Goal: Find specific fact: Find specific fact

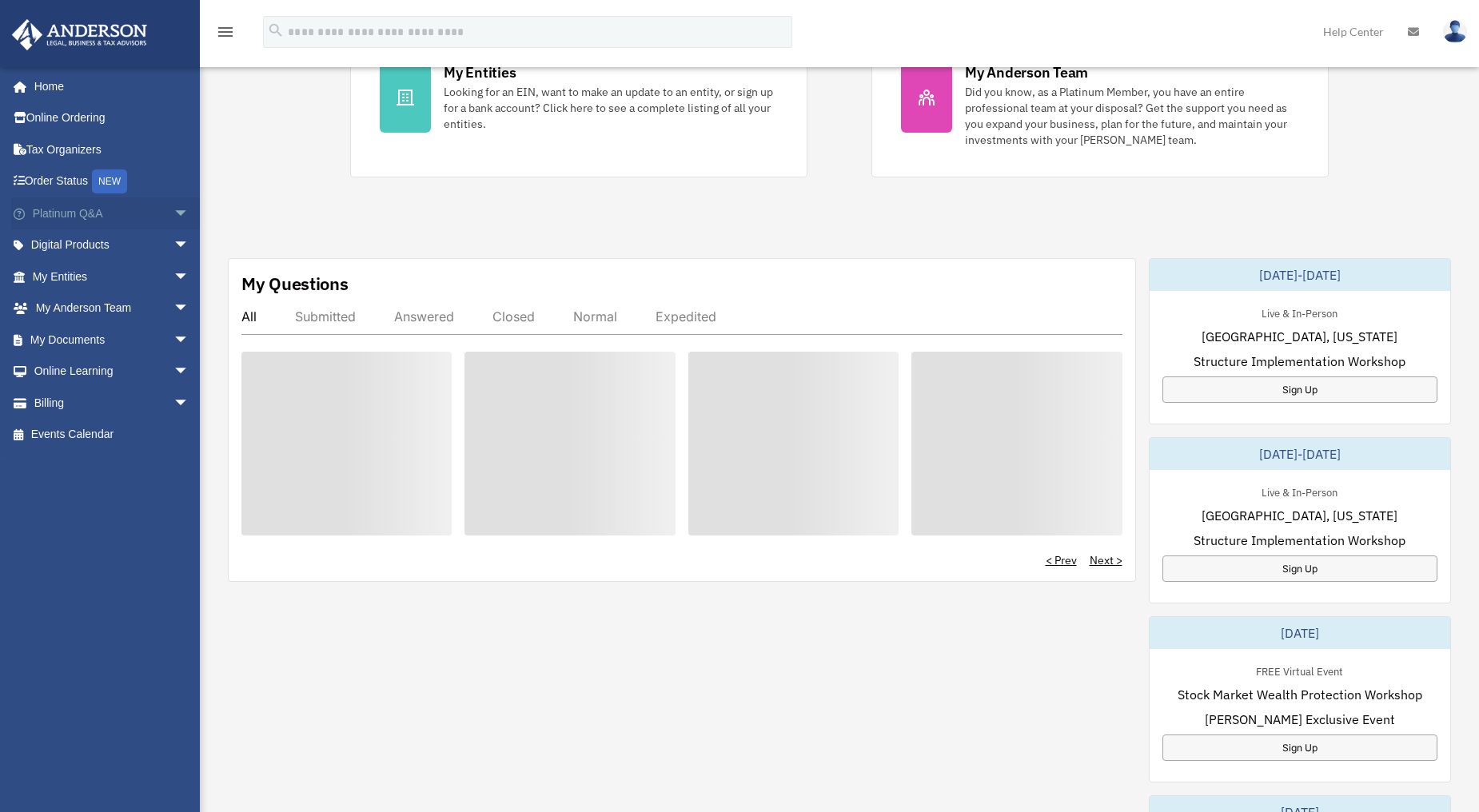
scroll to position [382, 0]
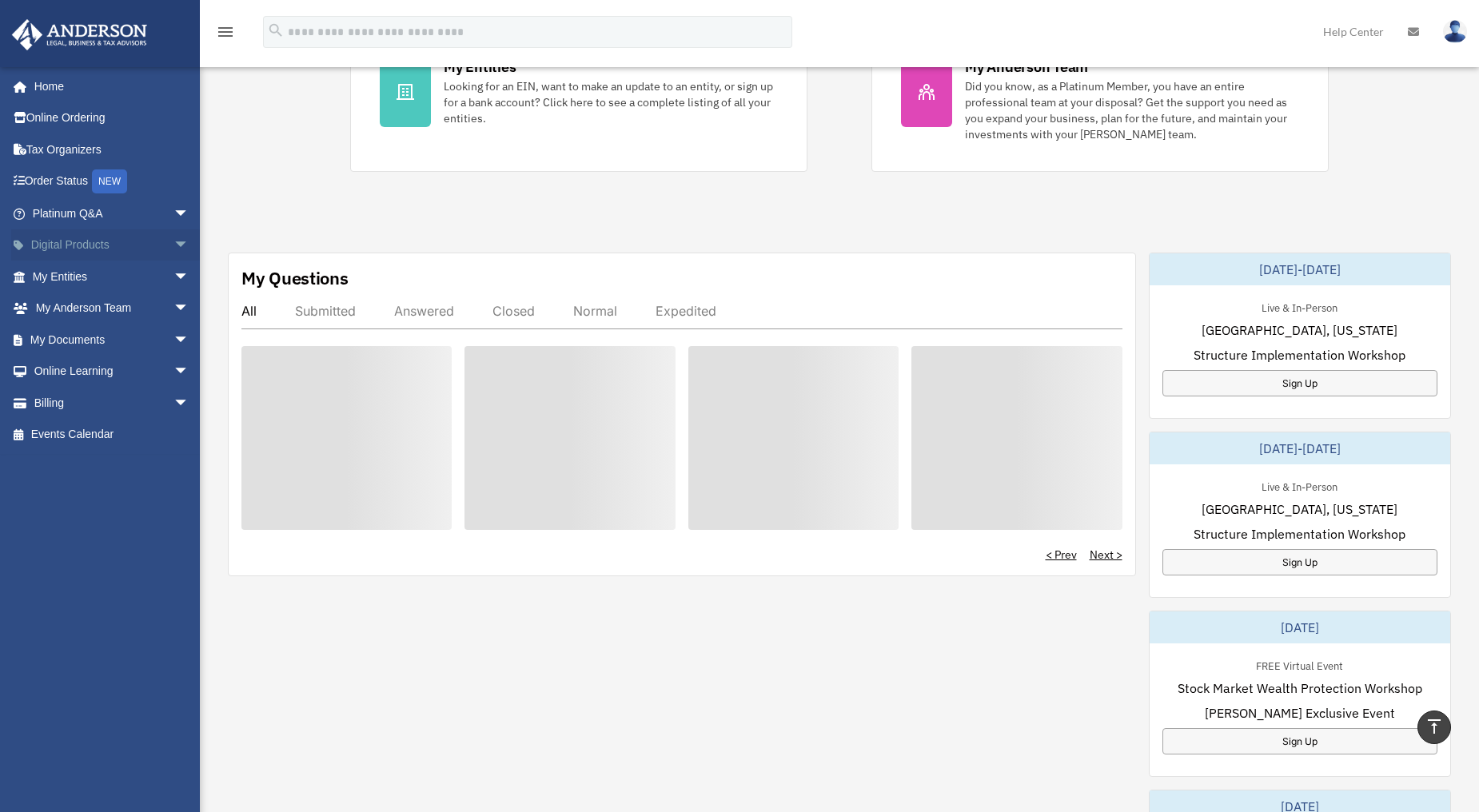
click at [174, 243] on span "arrow_drop_down" at bounding box center [189, 245] width 32 height 33
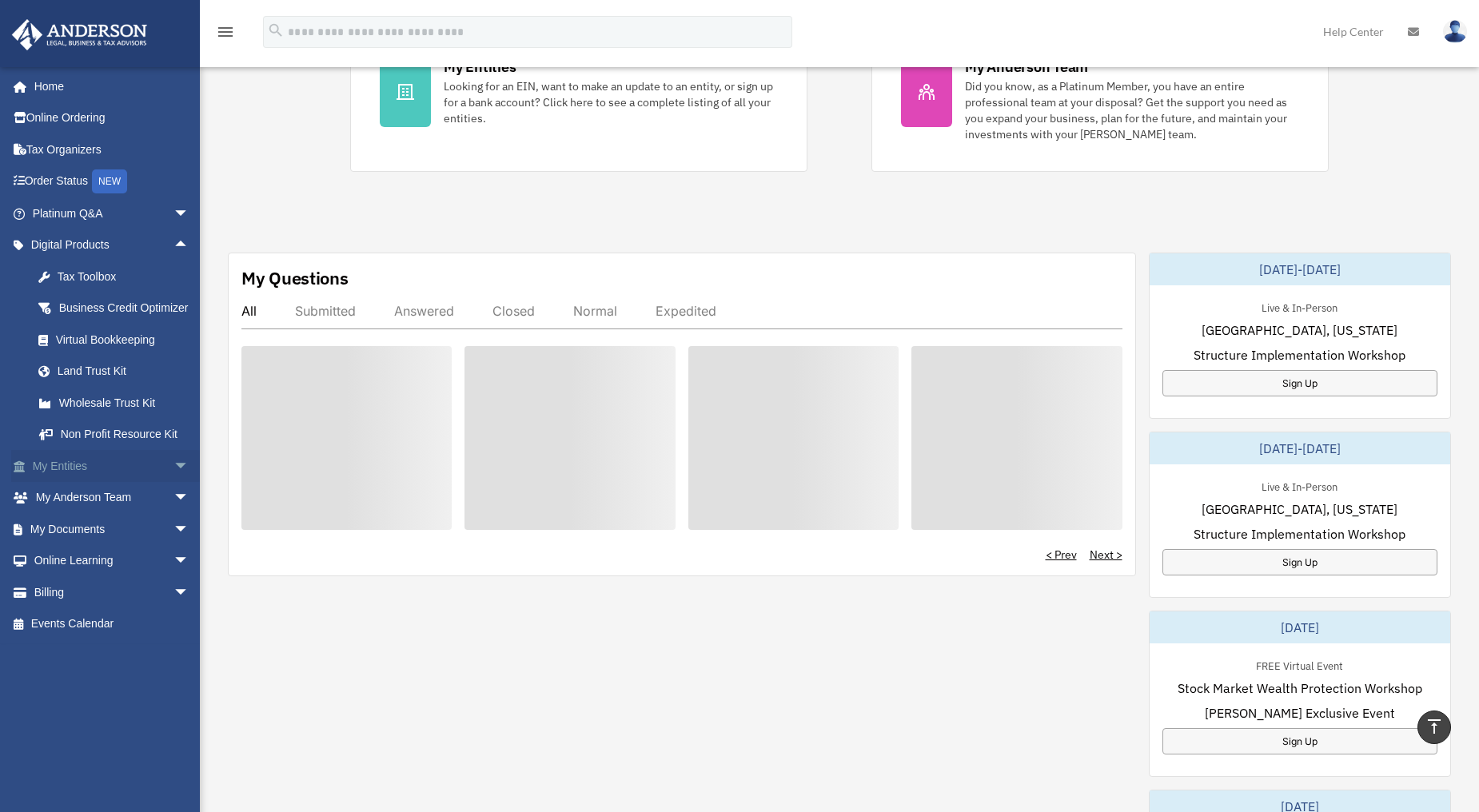
click at [85, 474] on link "My Entities arrow_drop_down" at bounding box center [111, 466] width 202 height 32
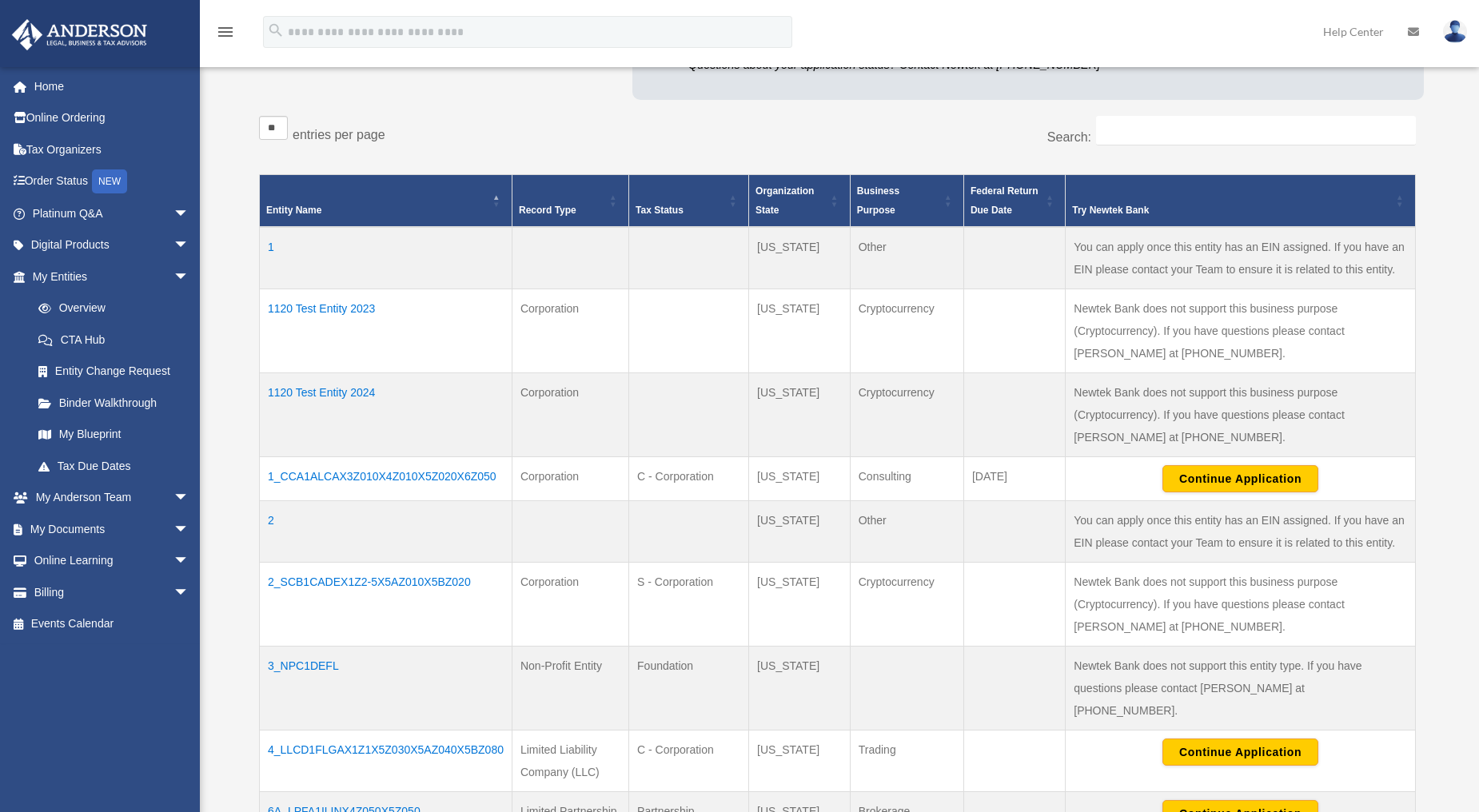
scroll to position [266, 0]
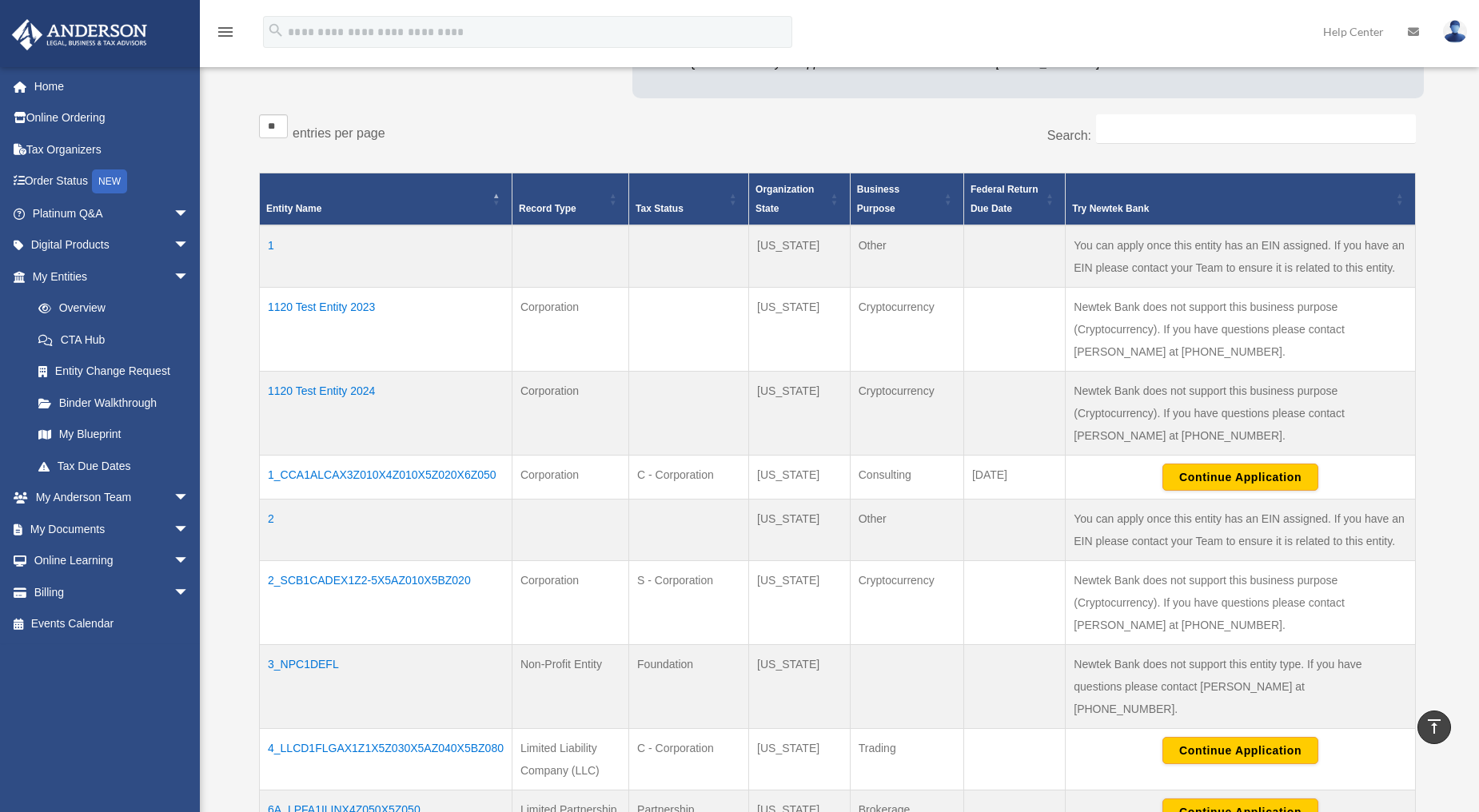
click at [266, 242] on td "1" at bounding box center [386, 256] width 253 height 62
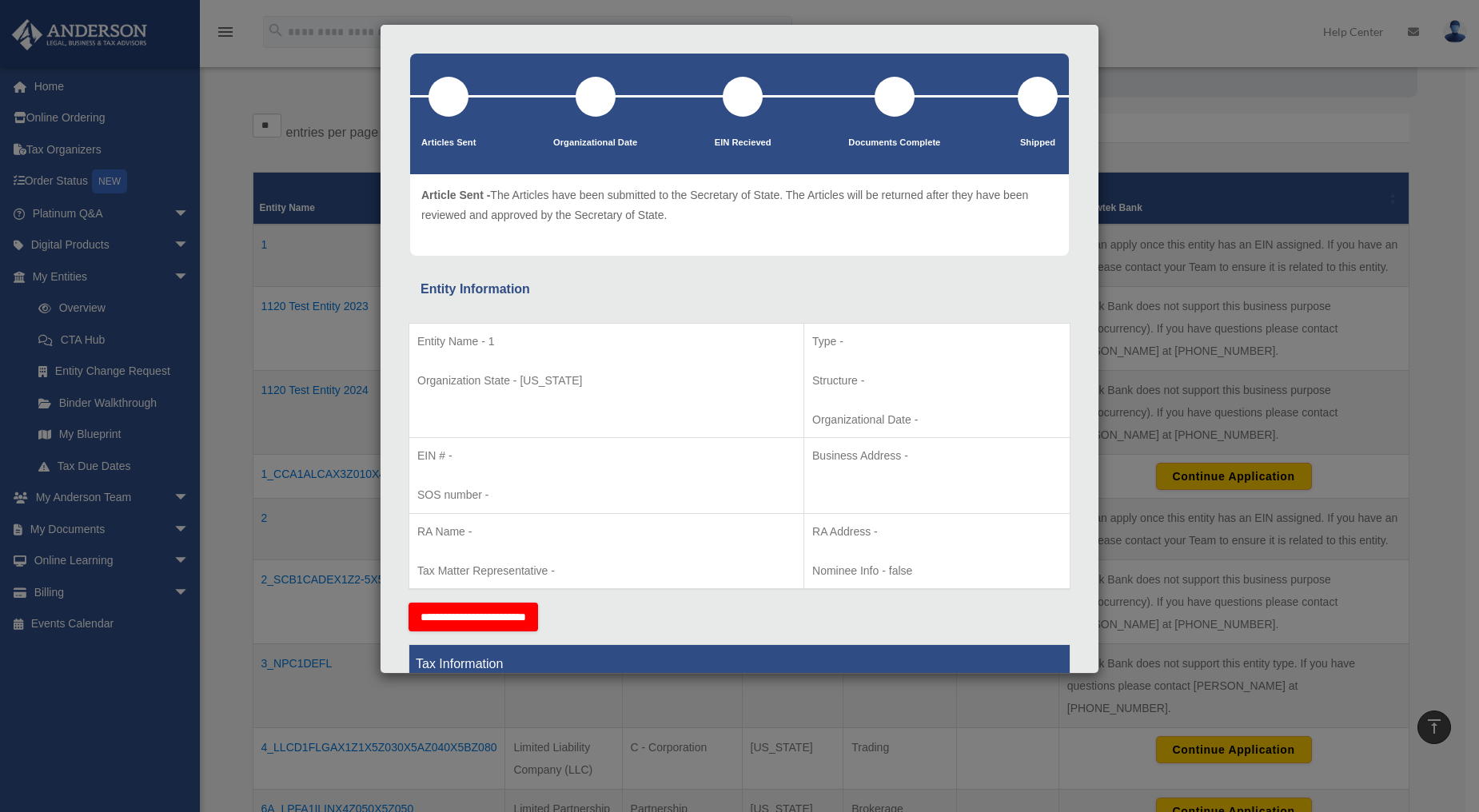
scroll to position [178, 0]
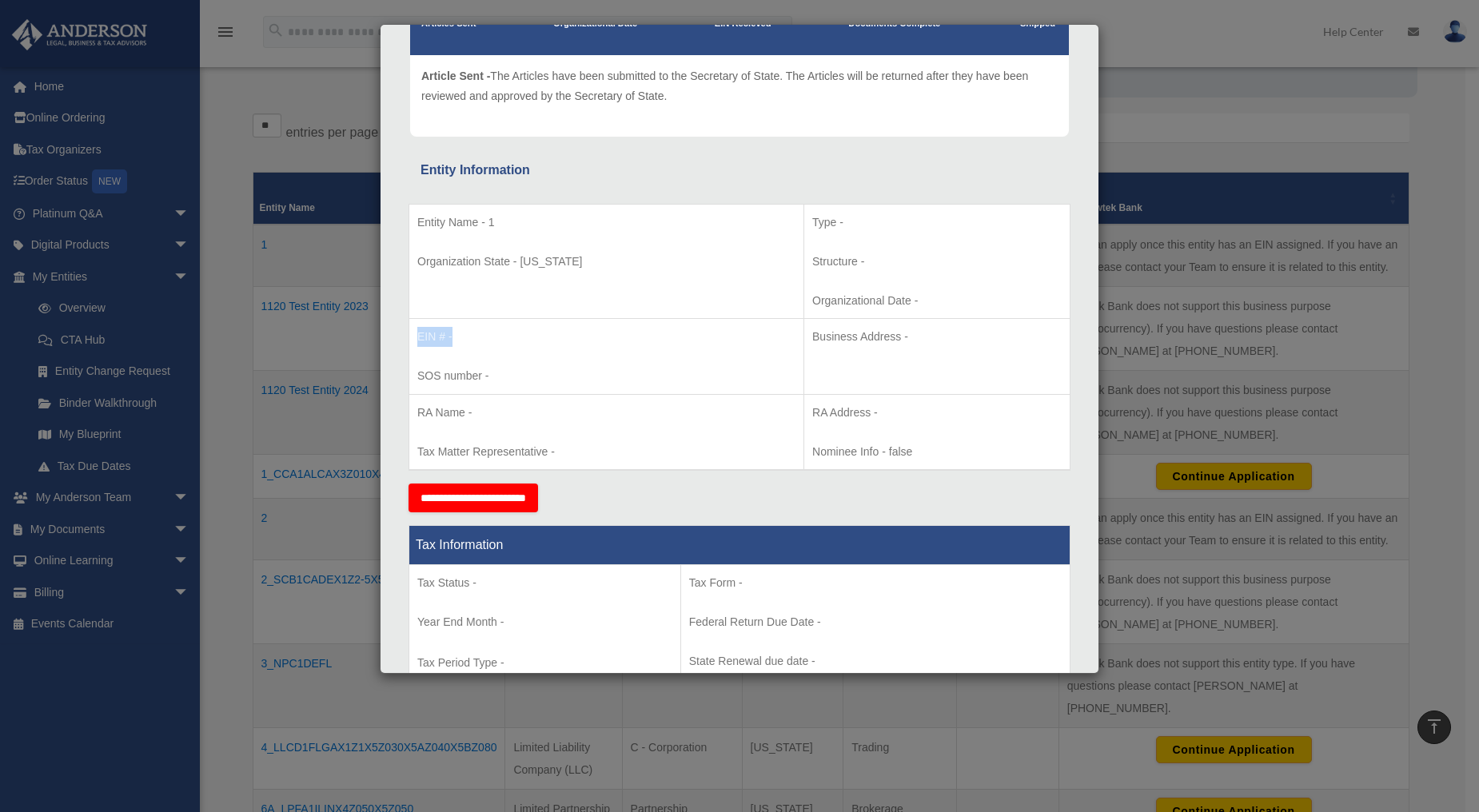
click at [396, 337] on div "Articles Sent Organizational Date" at bounding box center [739, 696] width 706 height 1590
click at [347, 326] on div "Details × Articles Sent Organizational Date" at bounding box center [739, 406] width 1479 height 812
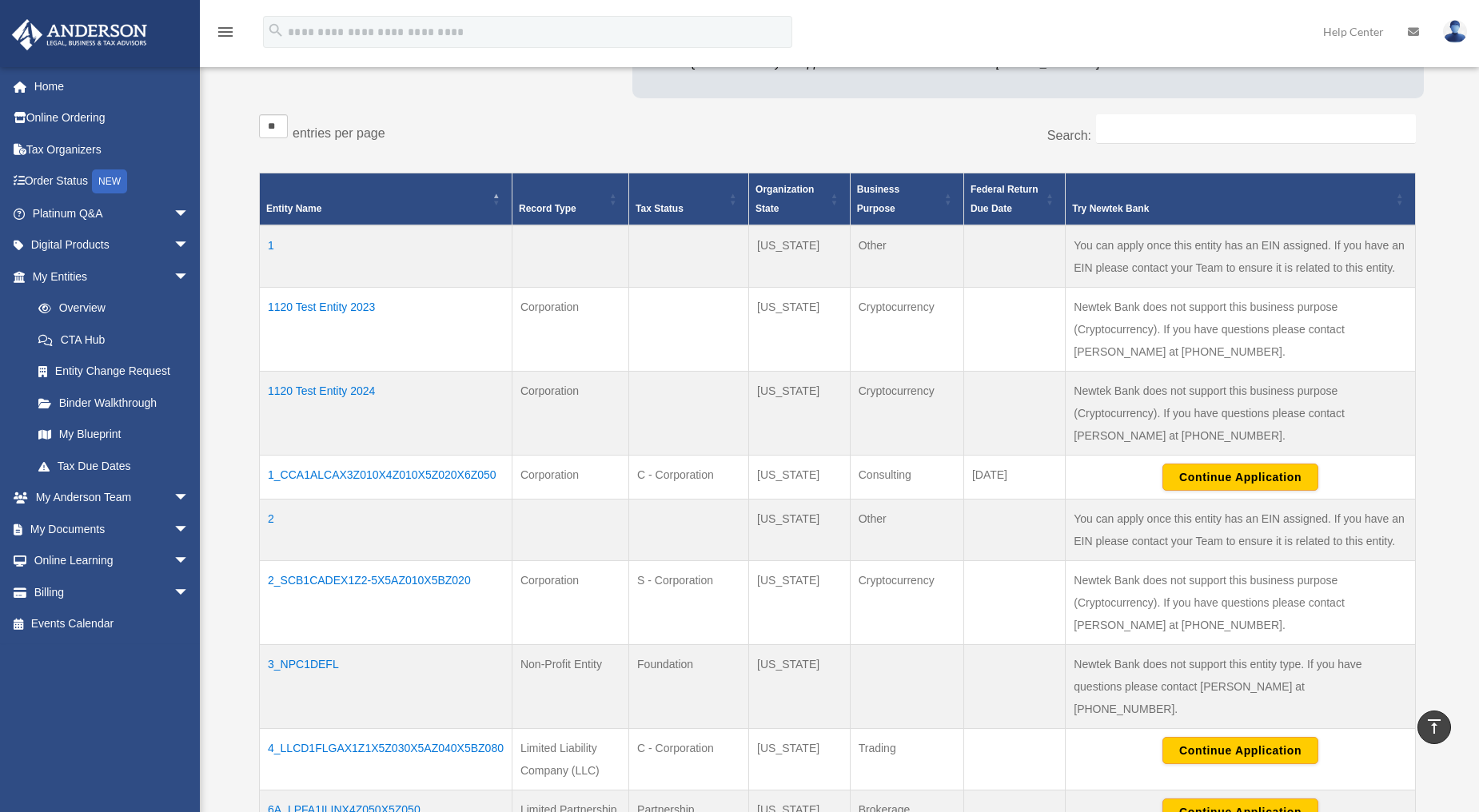
click at [312, 384] on td "1120 Test Entity 2024" at bounding box center [386, 413] width 253 height 84
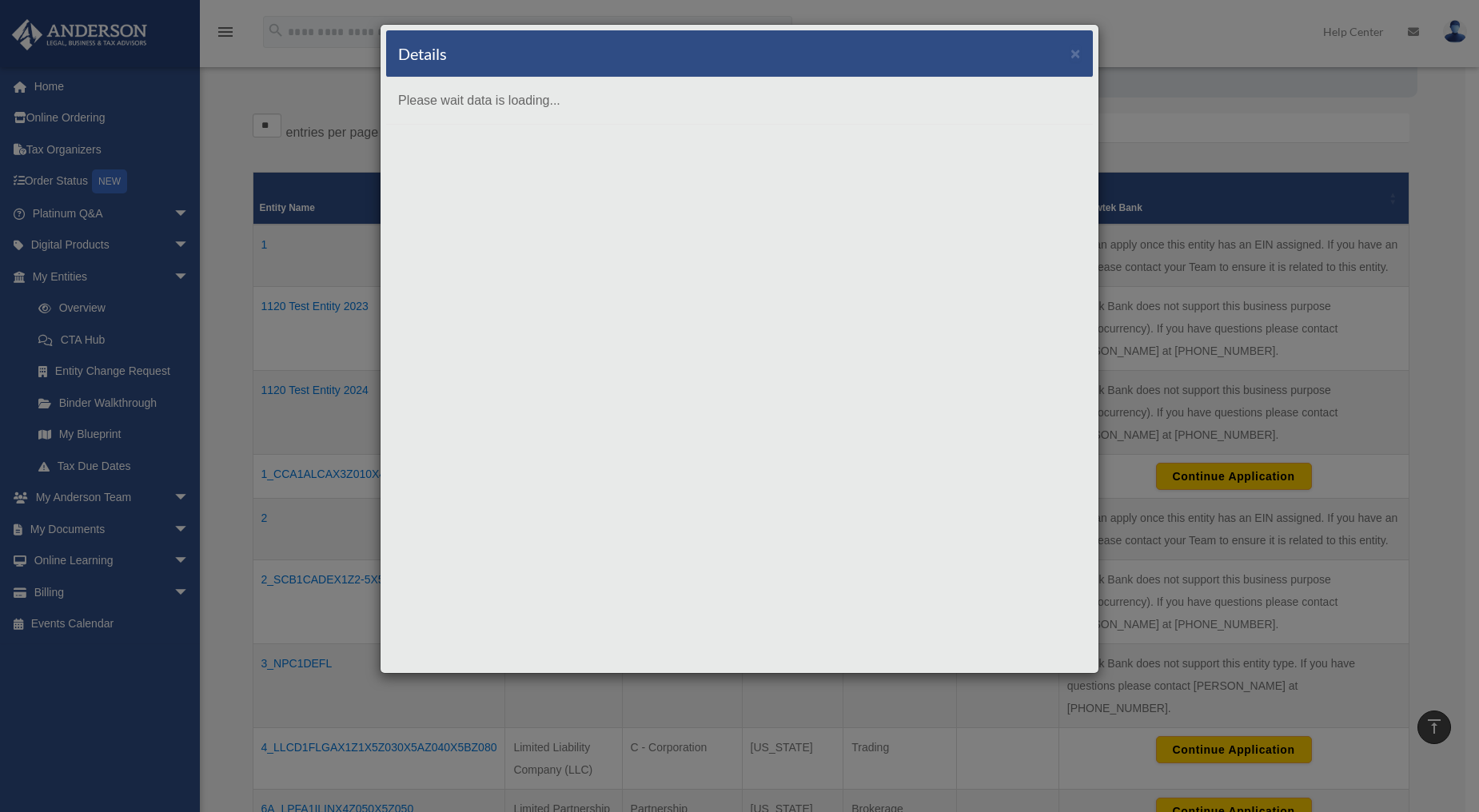
scroll to position [0, 0]
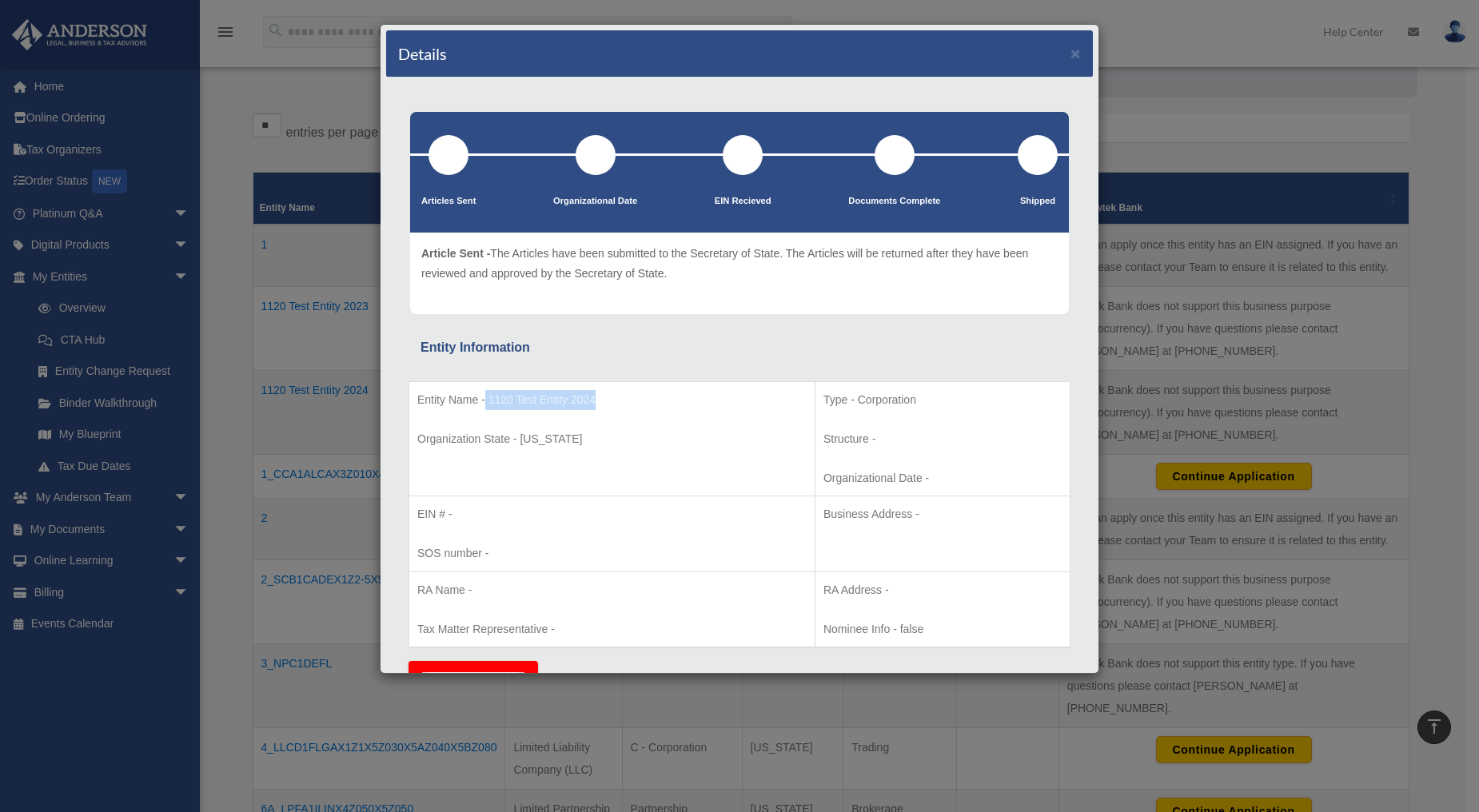
drag, startPoint x: 608, startPoint y: 396, endPoint x: 484, endPoint y: 397, distance: 124.0
click at [484, 397] on p "Entity Name - 1120 Test Entity 2024" at bounding box center [612, 400] width 390 height 20
click at [310, 481] on div "Details × Articles Sent Organizational Date" at bounding box center [739, 406] width 1479 height 812
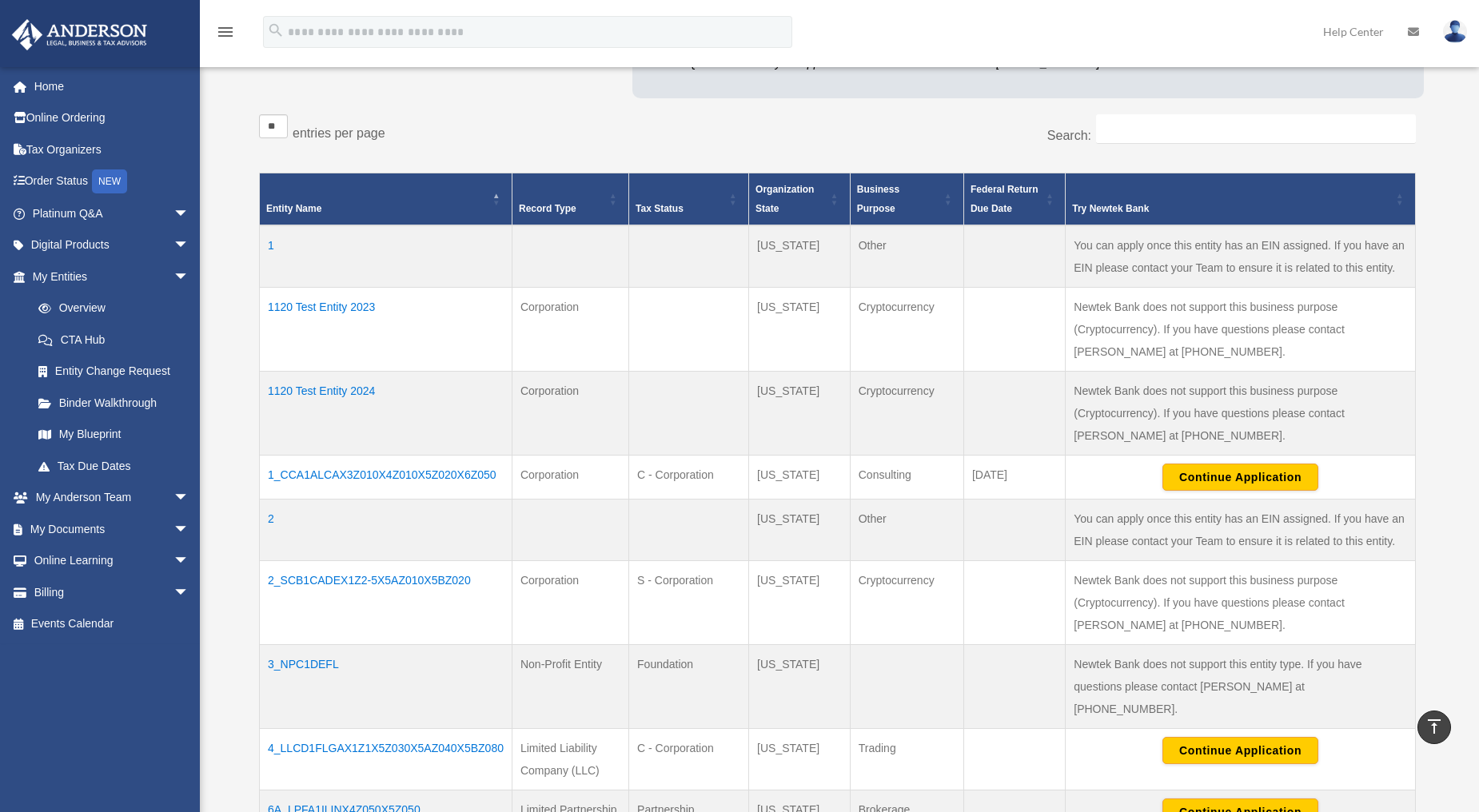
click at [332, 390] on td "1120 Test Entity 2024" at bounding box center [386, 413] width 253 height 84
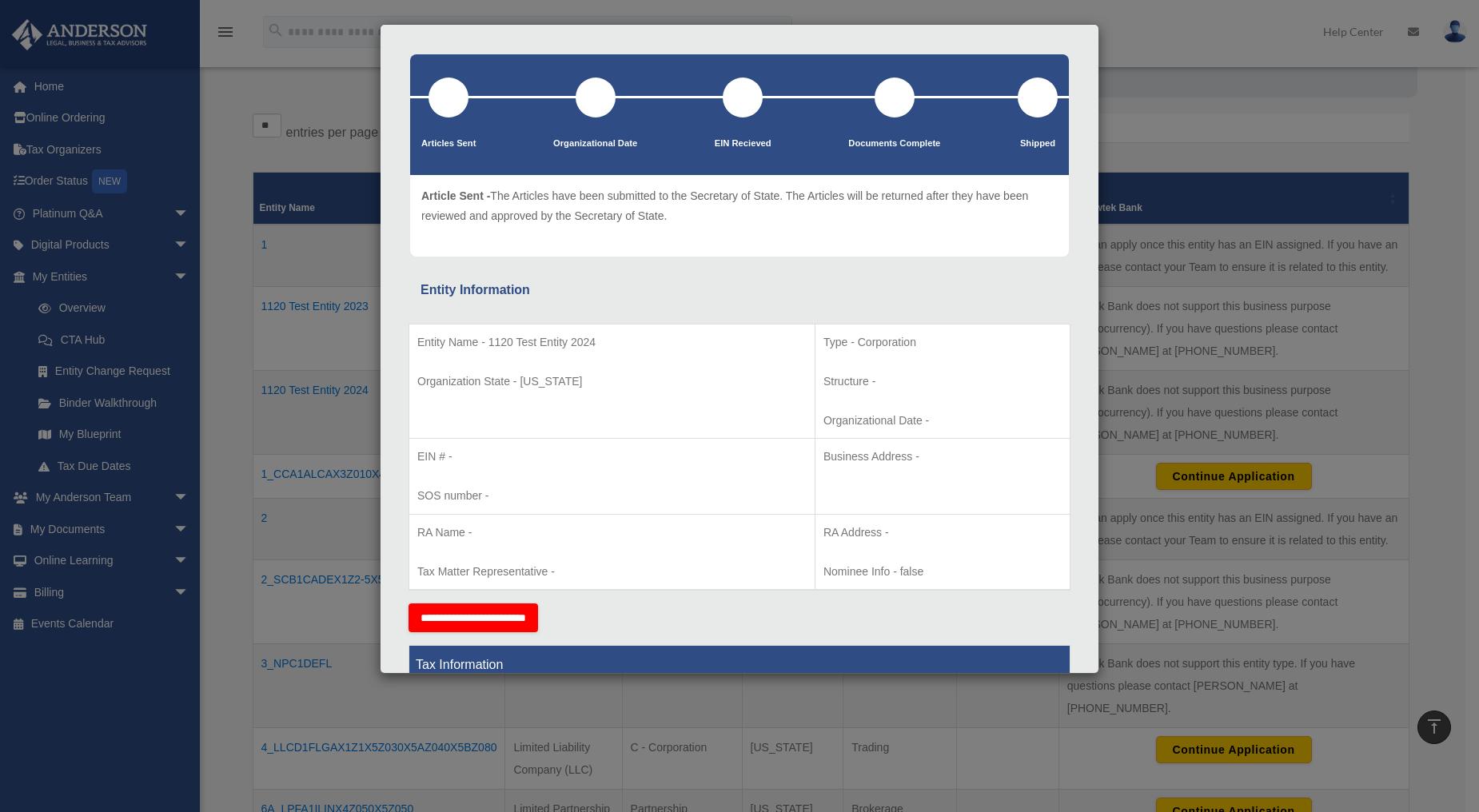
scroll to position [89, 0]
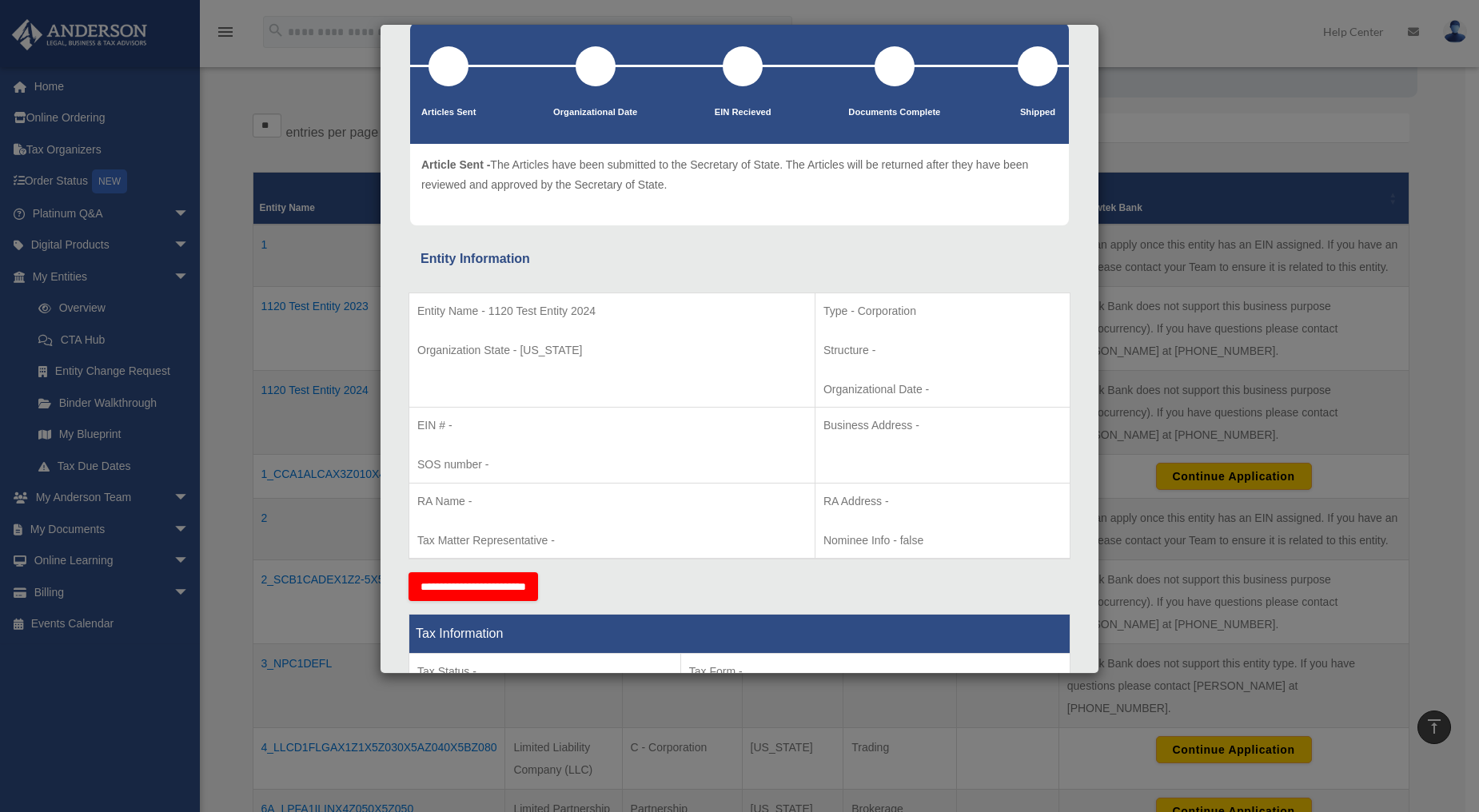
click at [1282, 617] on div "Details × Articles Sent Organizational Date" at bounding box center [739, 406] width 1479 height 812
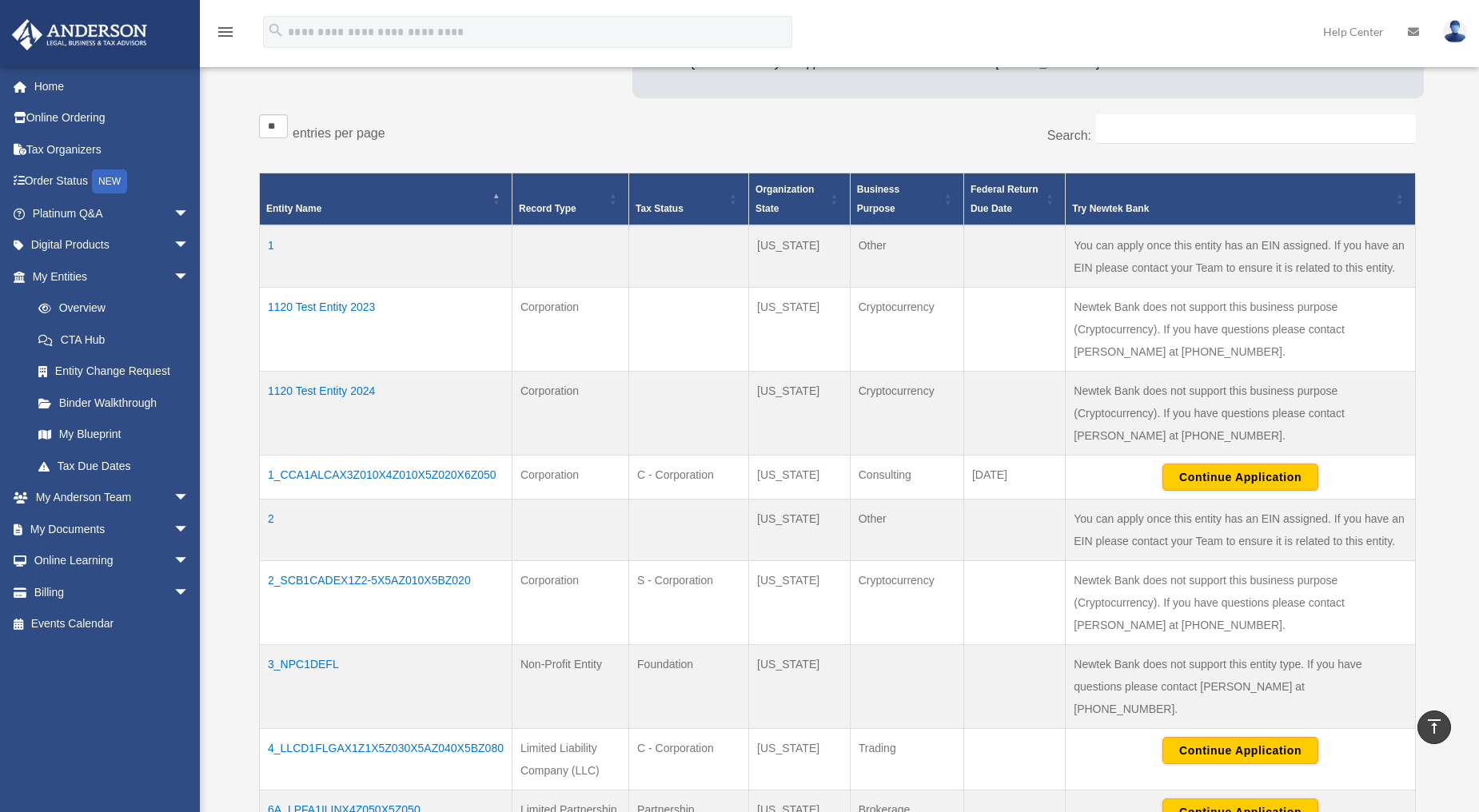
scroll to position [444, 0]
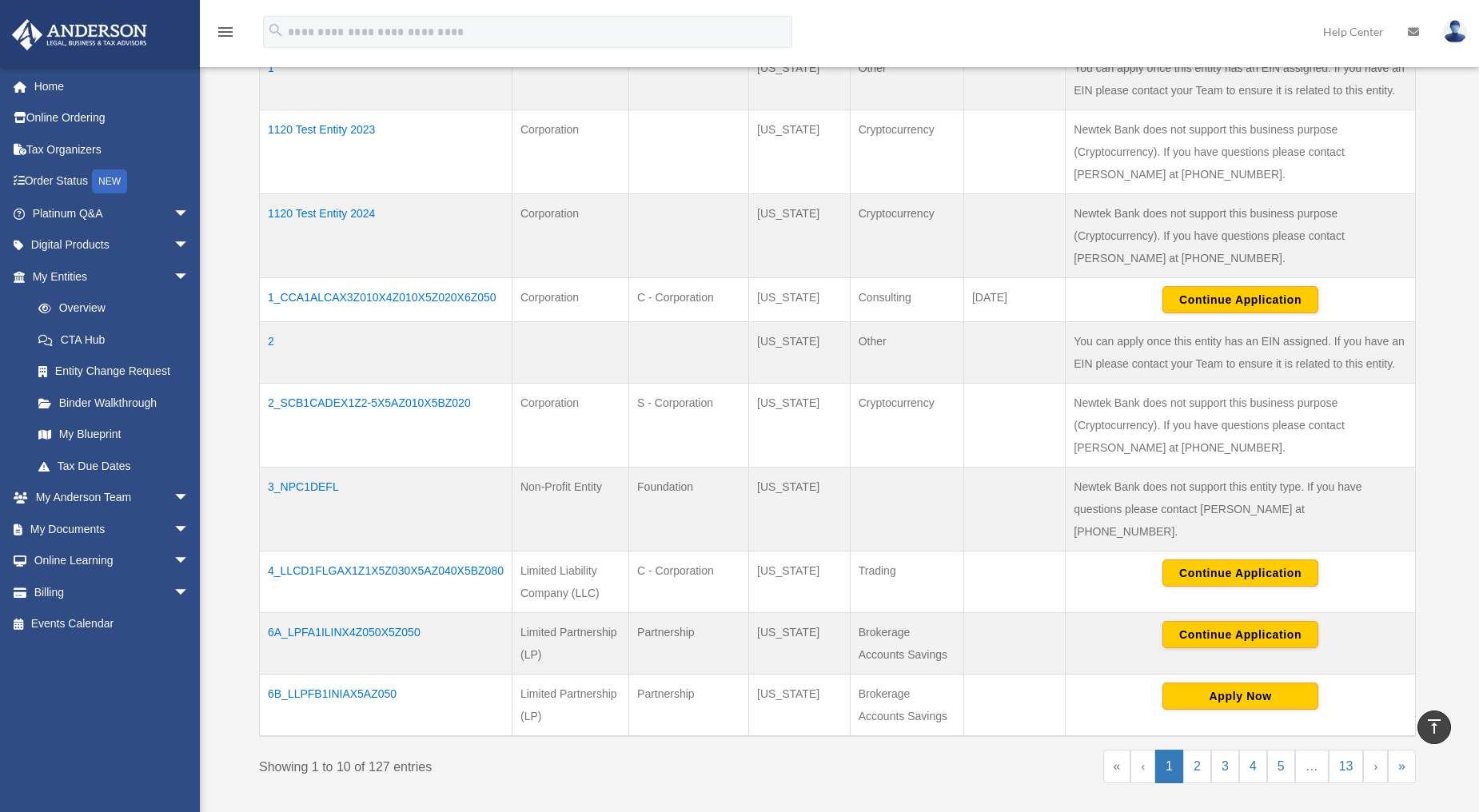
click at [362, 552] on td "4_LLCD1FLGAX1Z1X5Z030X5AZ040X5BZ080" at bounding box center [386, 582] width 253 height 61
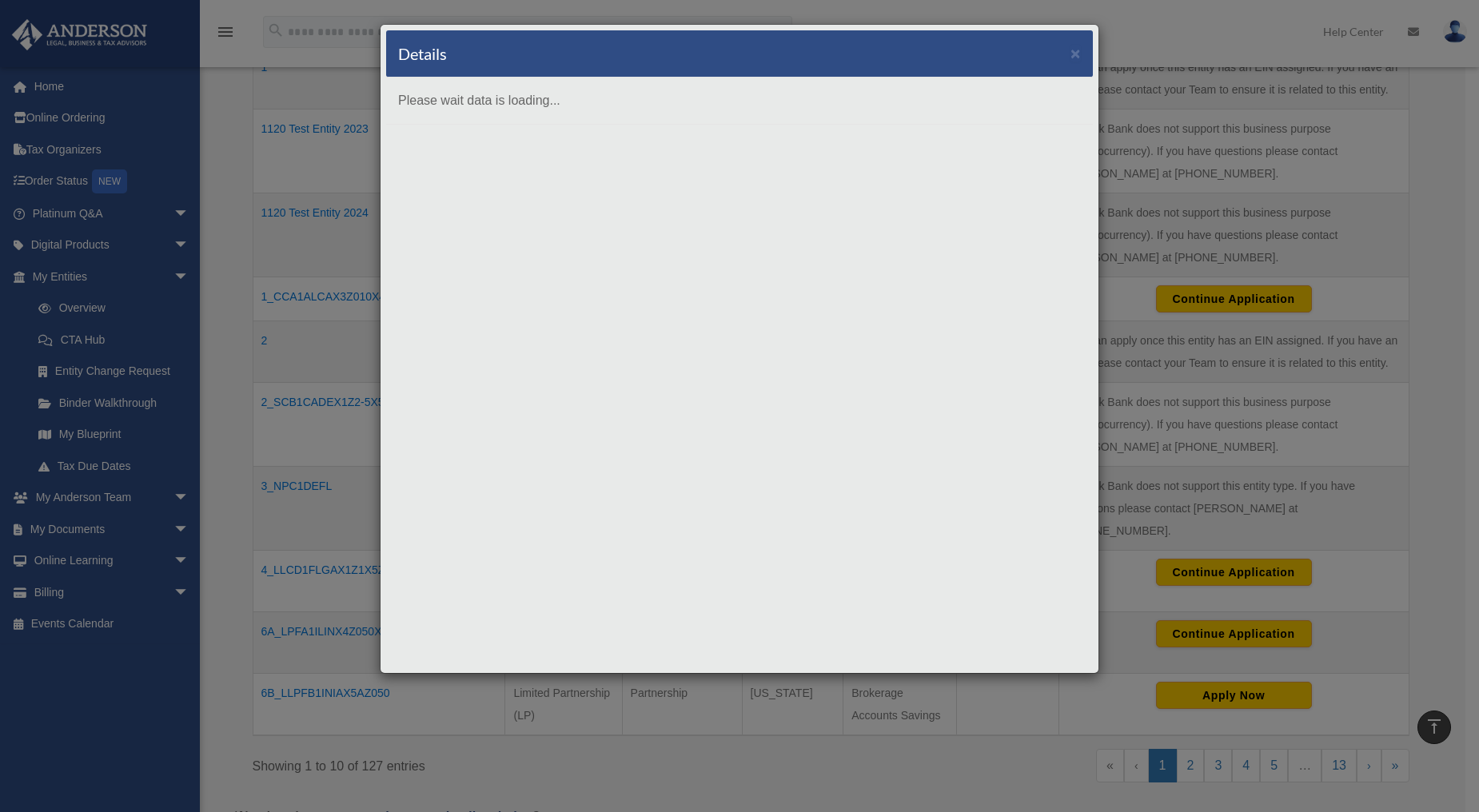
scroll to position [0, 0]
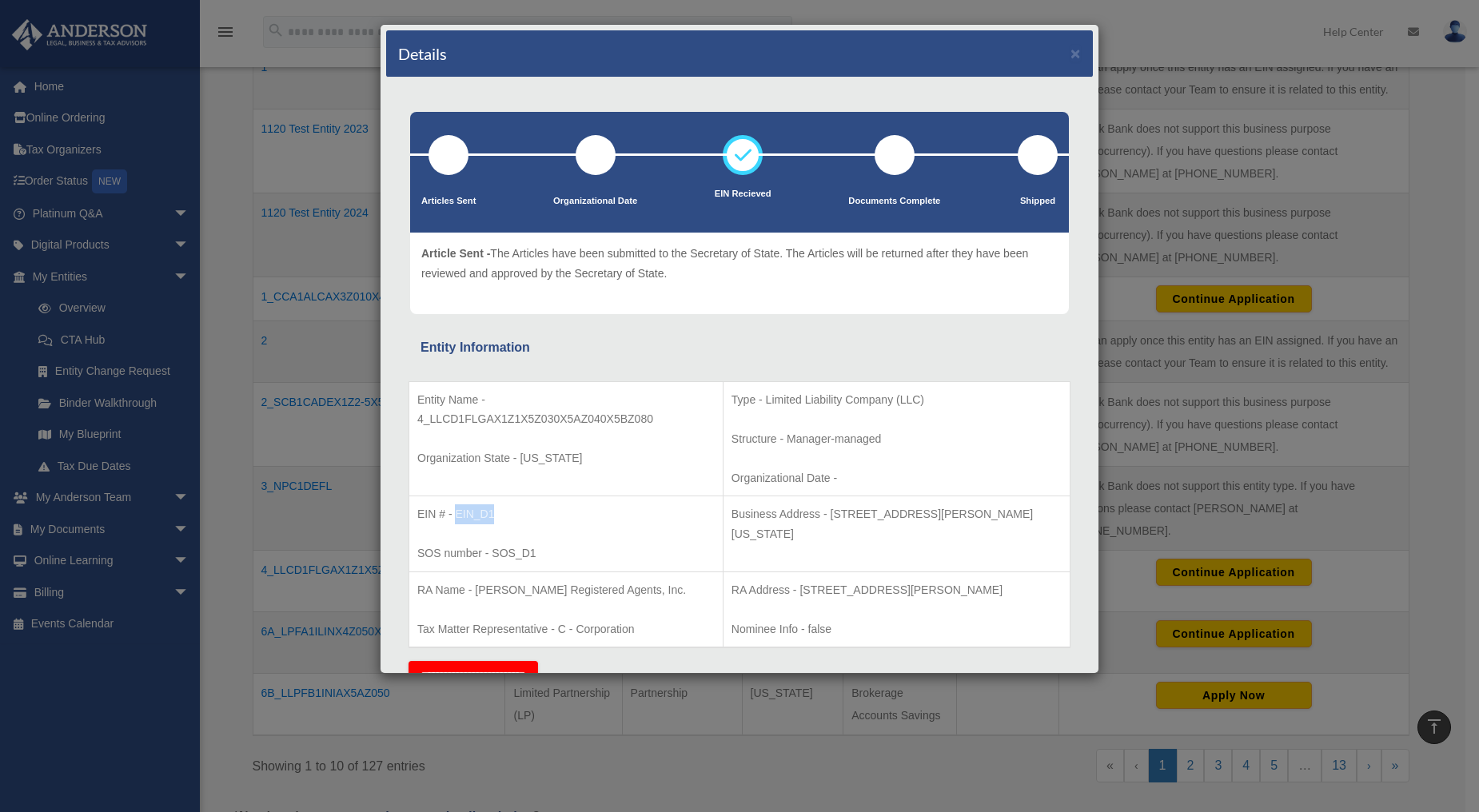
drag, startPoint x: 510, startPoint y: 510, endPoint x: 456, endPoint y: 512, distance: 54.0
click at [456, 512] on p "EIN # - EIN_D1" at bounding box center [565, 514] width 297 height 20
copy p "EIN_D1"
click at [253, 510] on div "Details × Articles Sent Organizational Date" at bounding box center [739, 406] width 1479 height 812
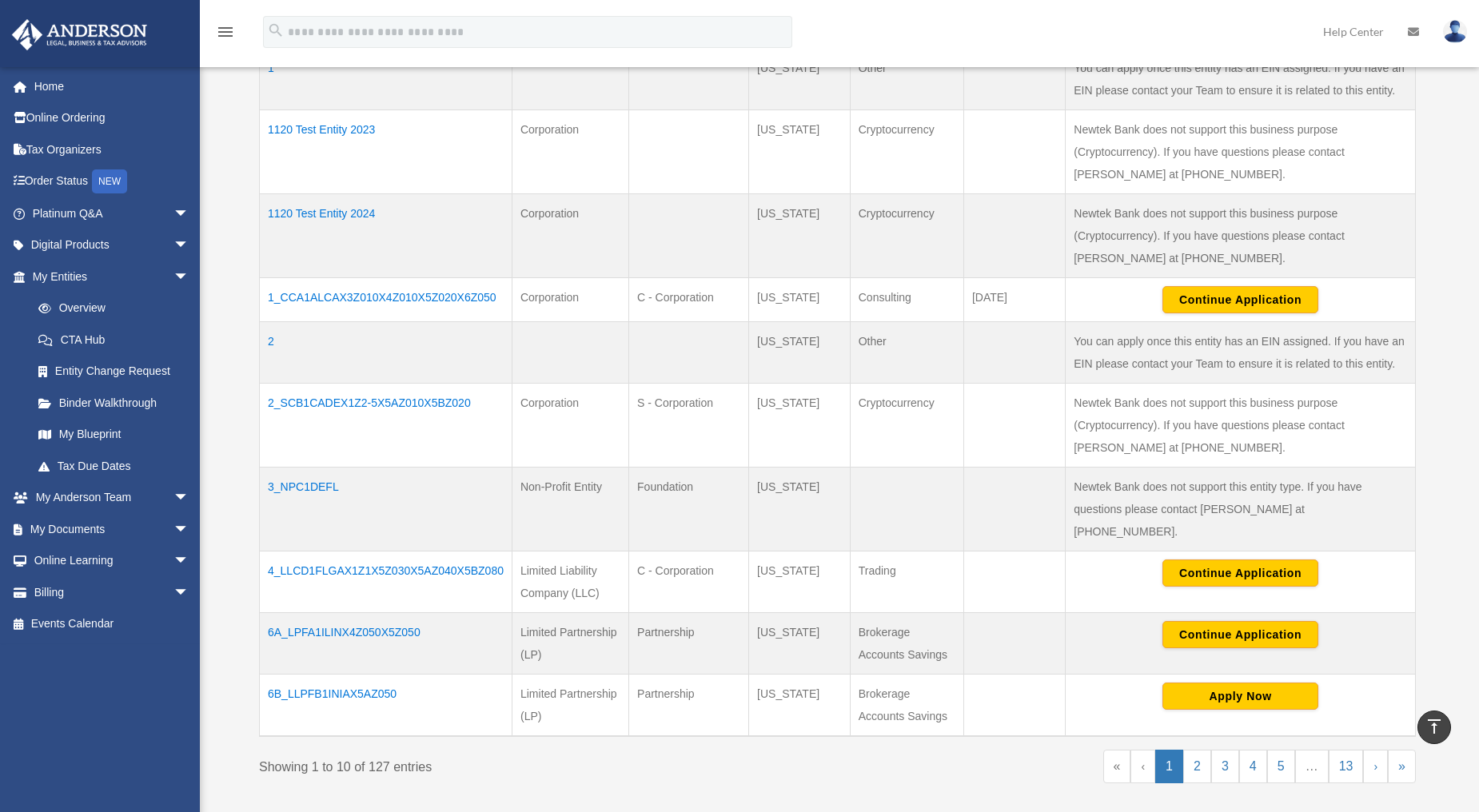
click at [315, 613] on td "6A_LPFA1ILINX4Z050X5Z050" at bounding box center [386, 643] width 253 height 61
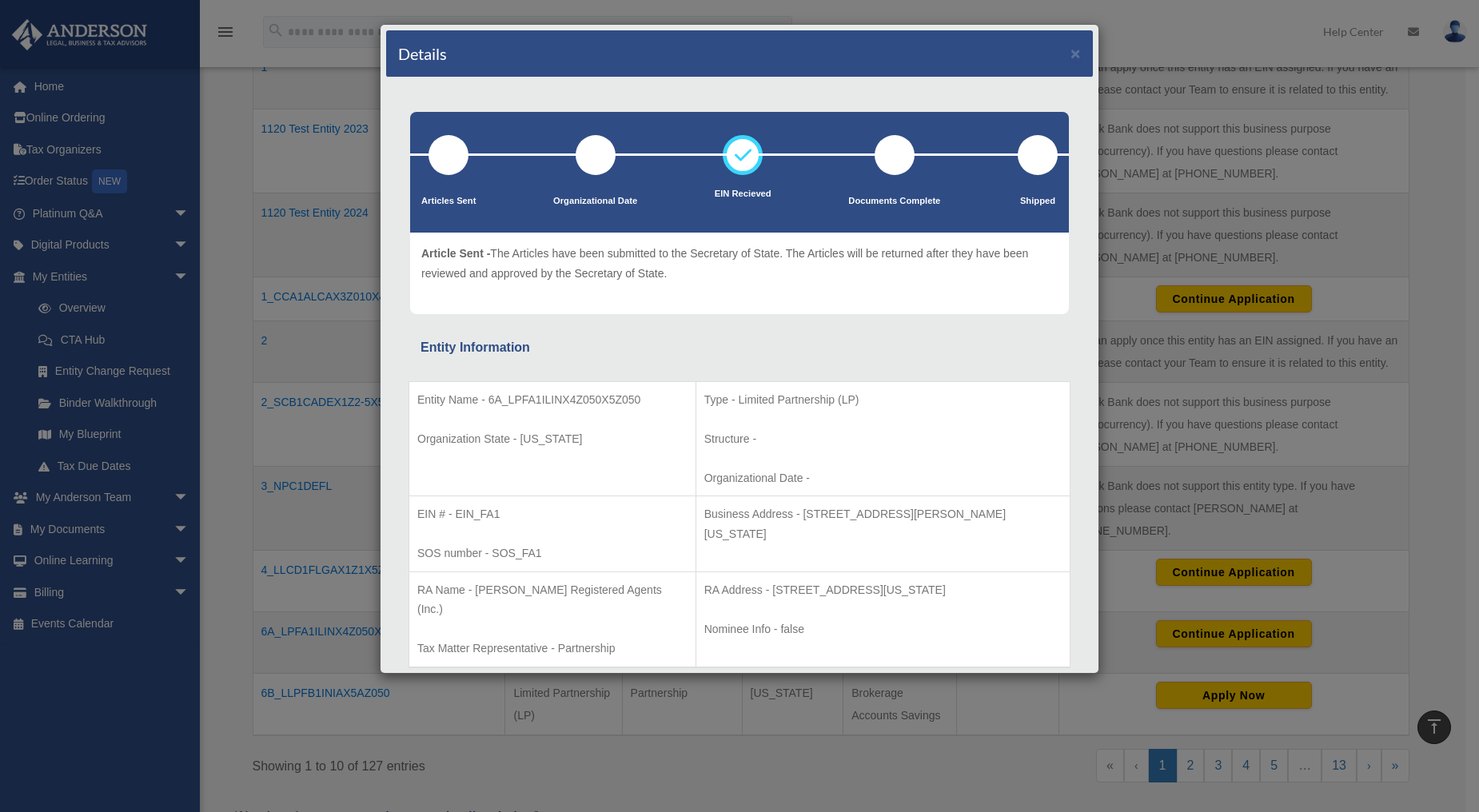
click at [1156, 403] on div "Details × Articles Sent Organizational Date" at bounding box center [739, 406] width 1479 height 812
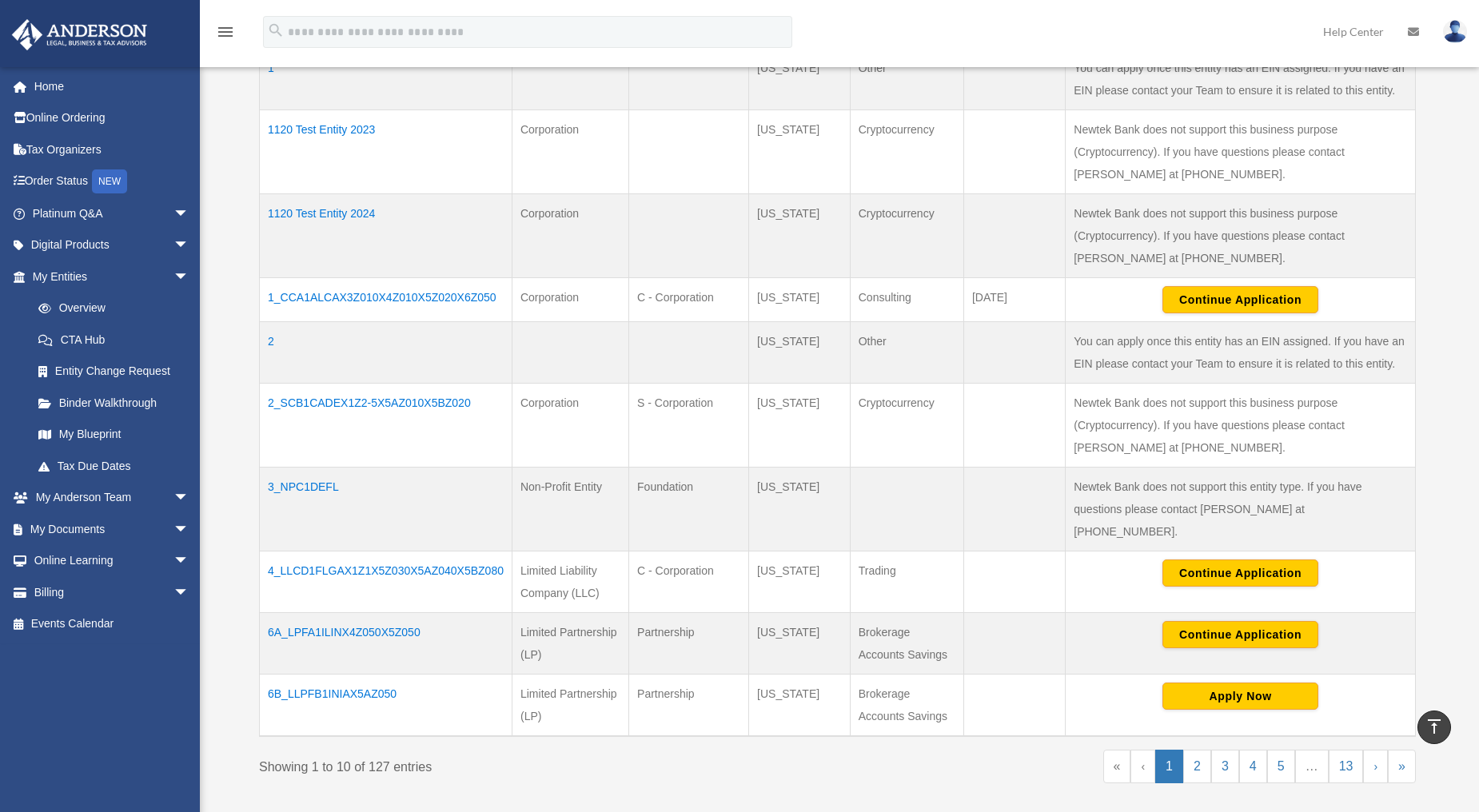
click at [316, 482] on td "3_NPC1DEFL" at bounding box center [386, 509] width 253 height 84
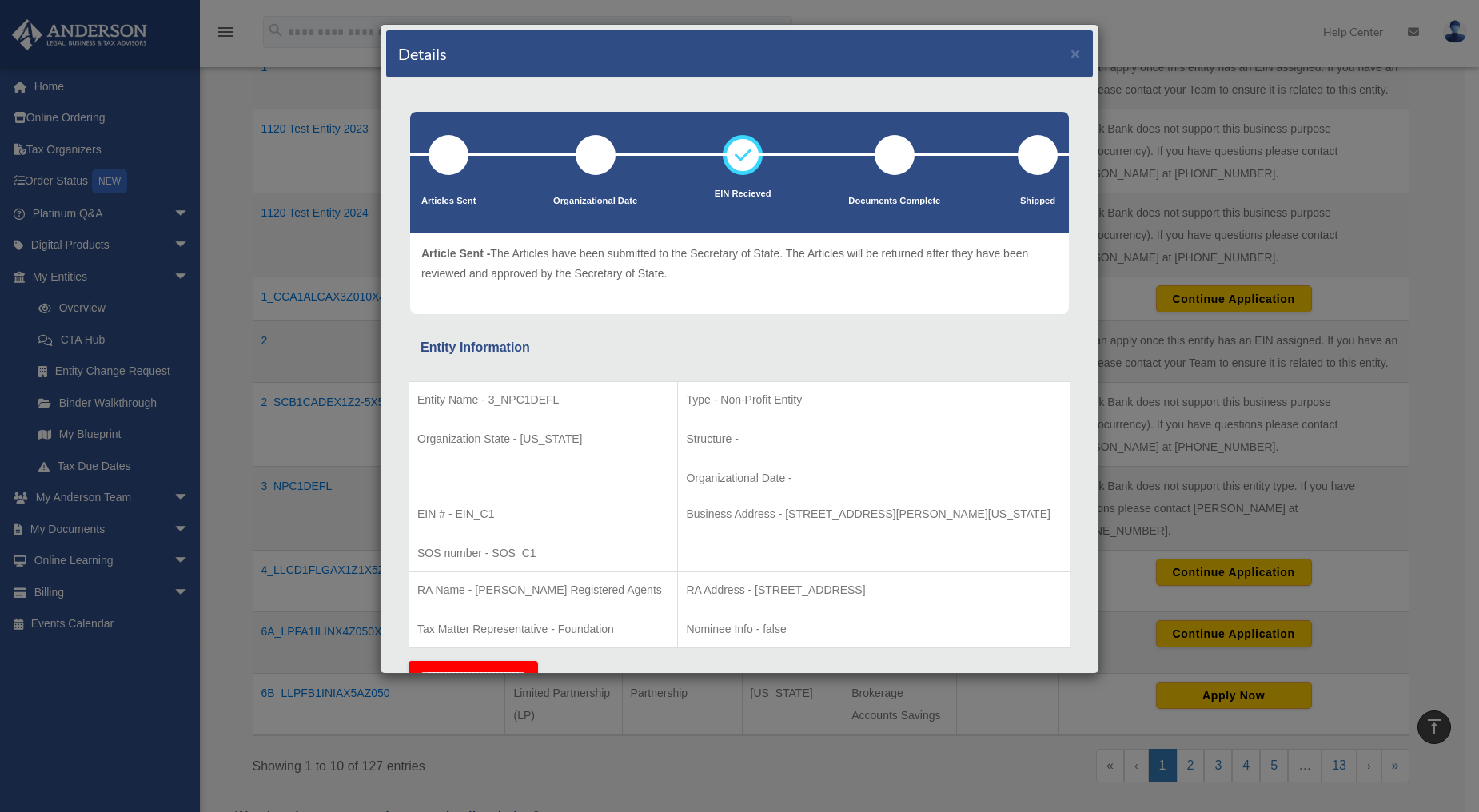
click at [1179, 470] on div "Details × Articles Sent Organizational Date" at bounding box center [739, 406] width 1479 height 812
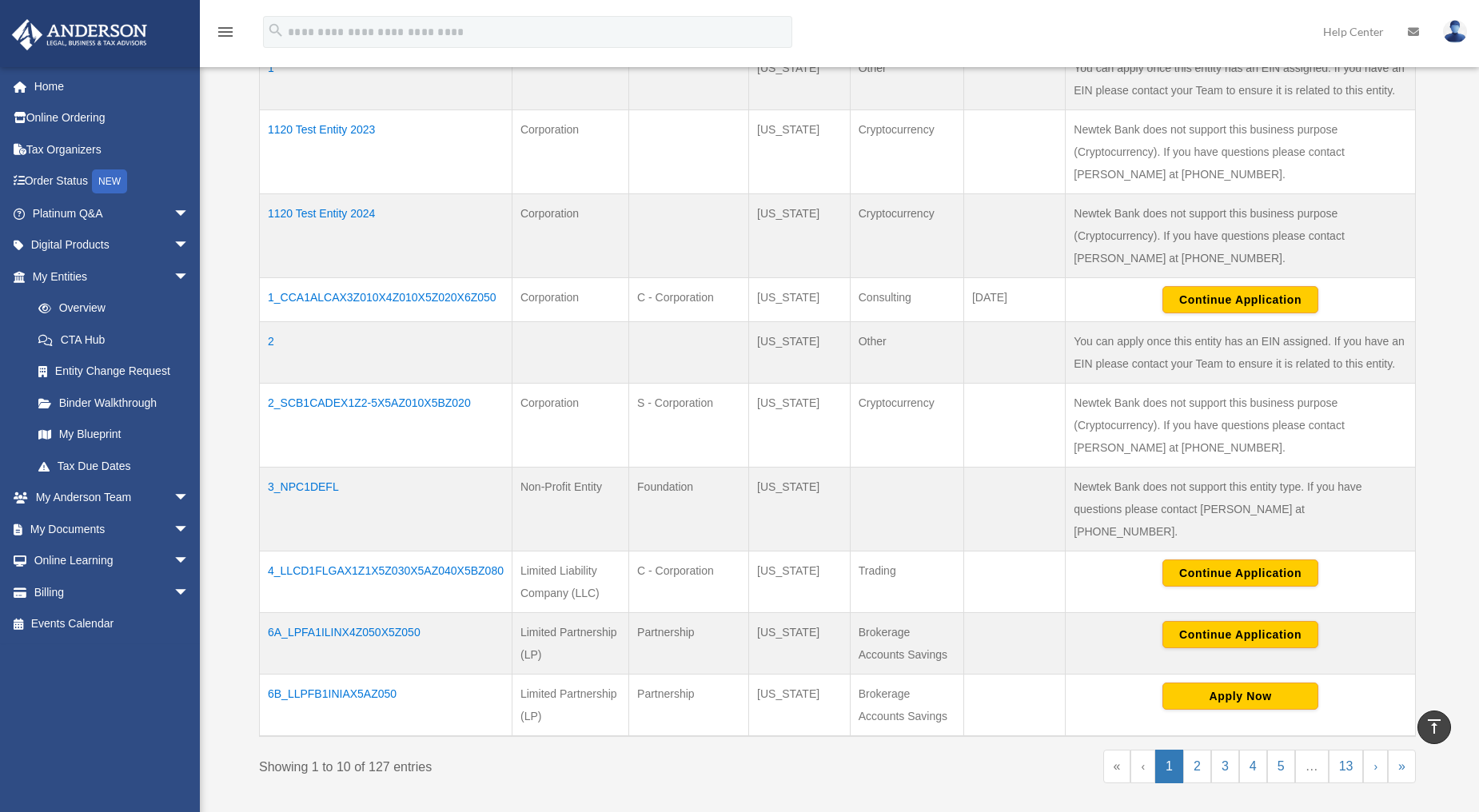
click at [346, 398] on td "2_SCB1CADEX1Z2-5X5AZ010X5BZ020" at bounding box center [386, 425] width 253 height 84
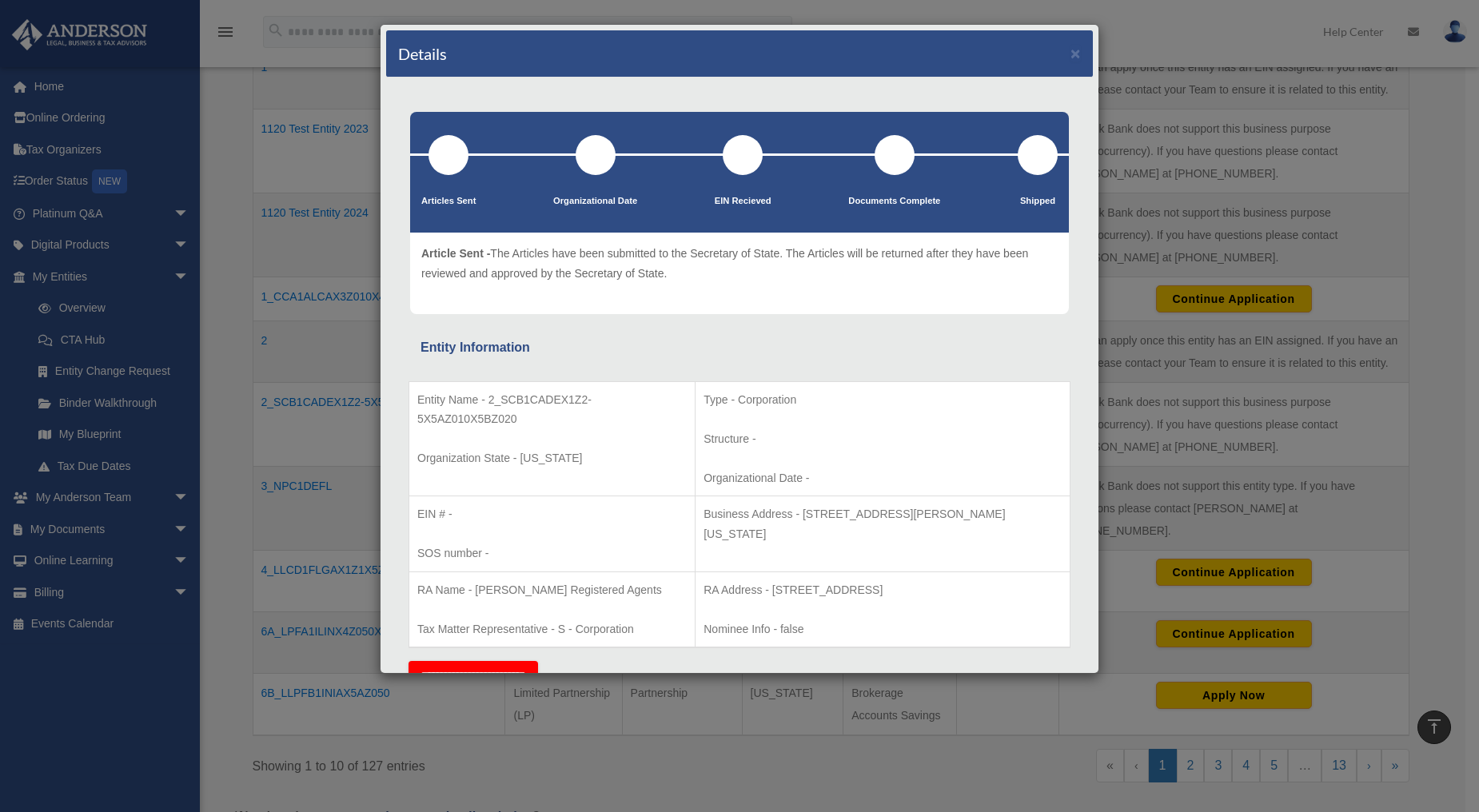
click at [1191, 413] on div "Details × Articles Sent Organizational Date" at bounding box center [739, 406] width 1479 height 812
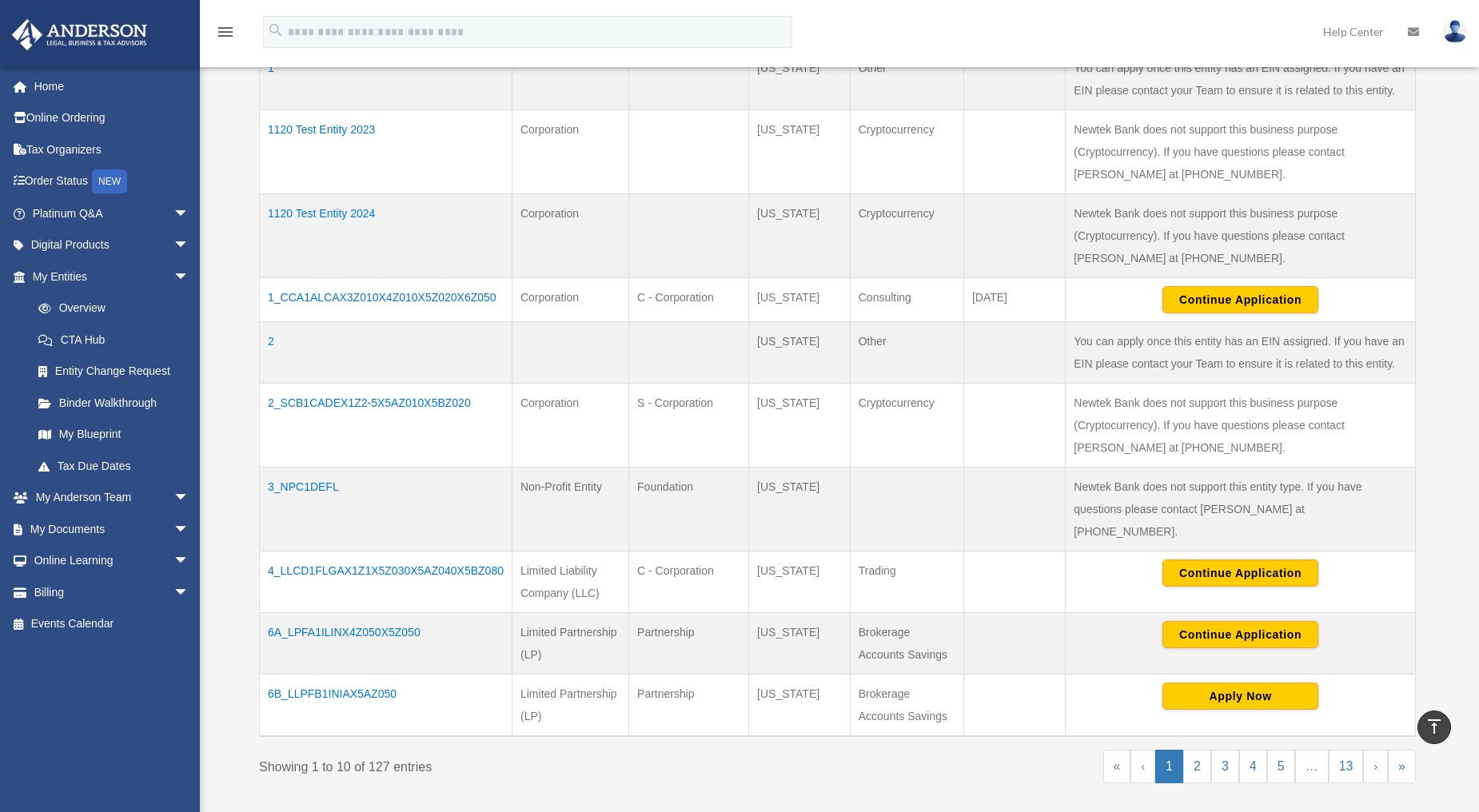
click at [358, 210] on td "1120 Test Entity 2024" at bounding box center [386, 236] width 253 height 84
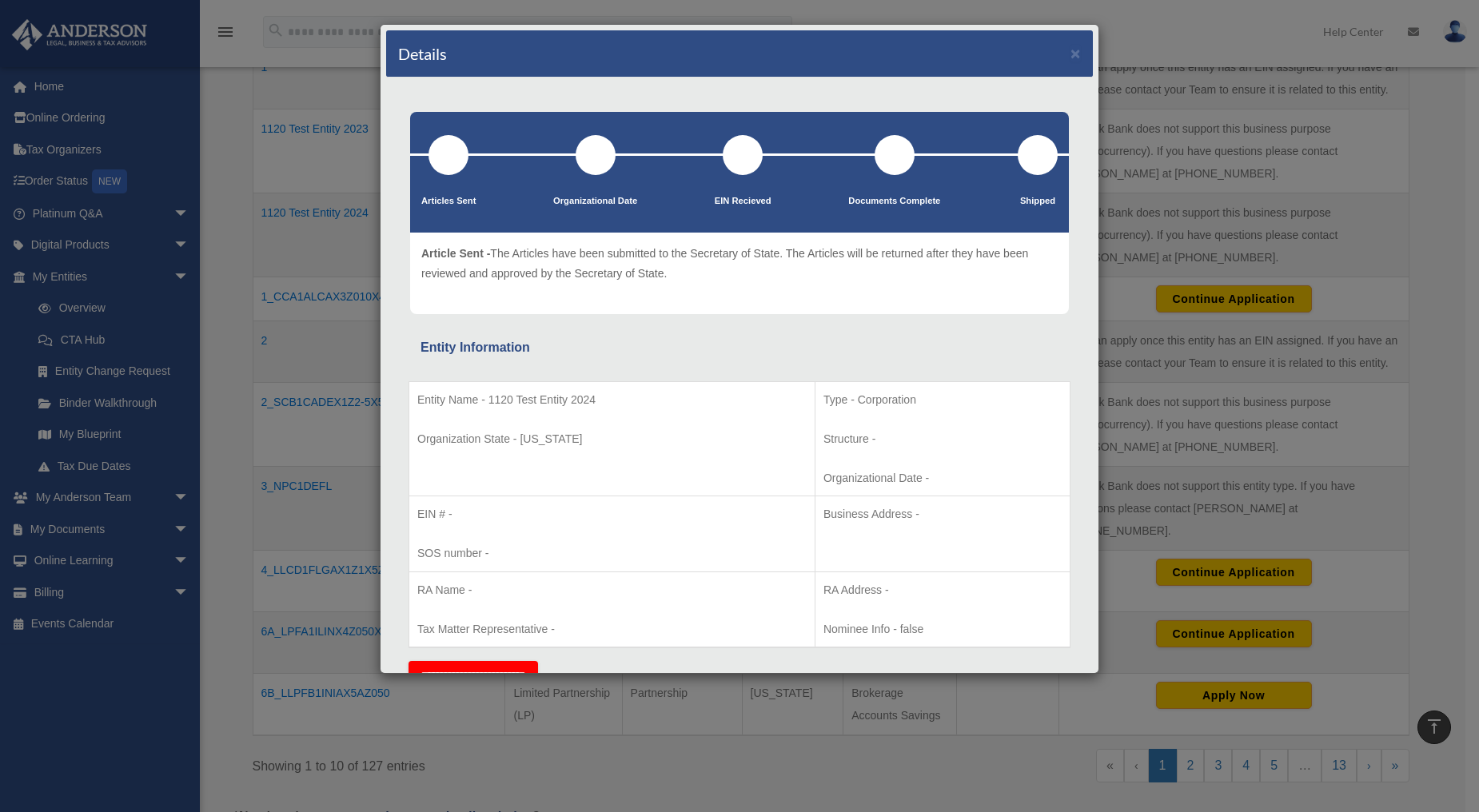
click at [322, 541] on div "Details × Articles Sent Organizational Date" at bounding box center [739, 406] width 1479 height 812
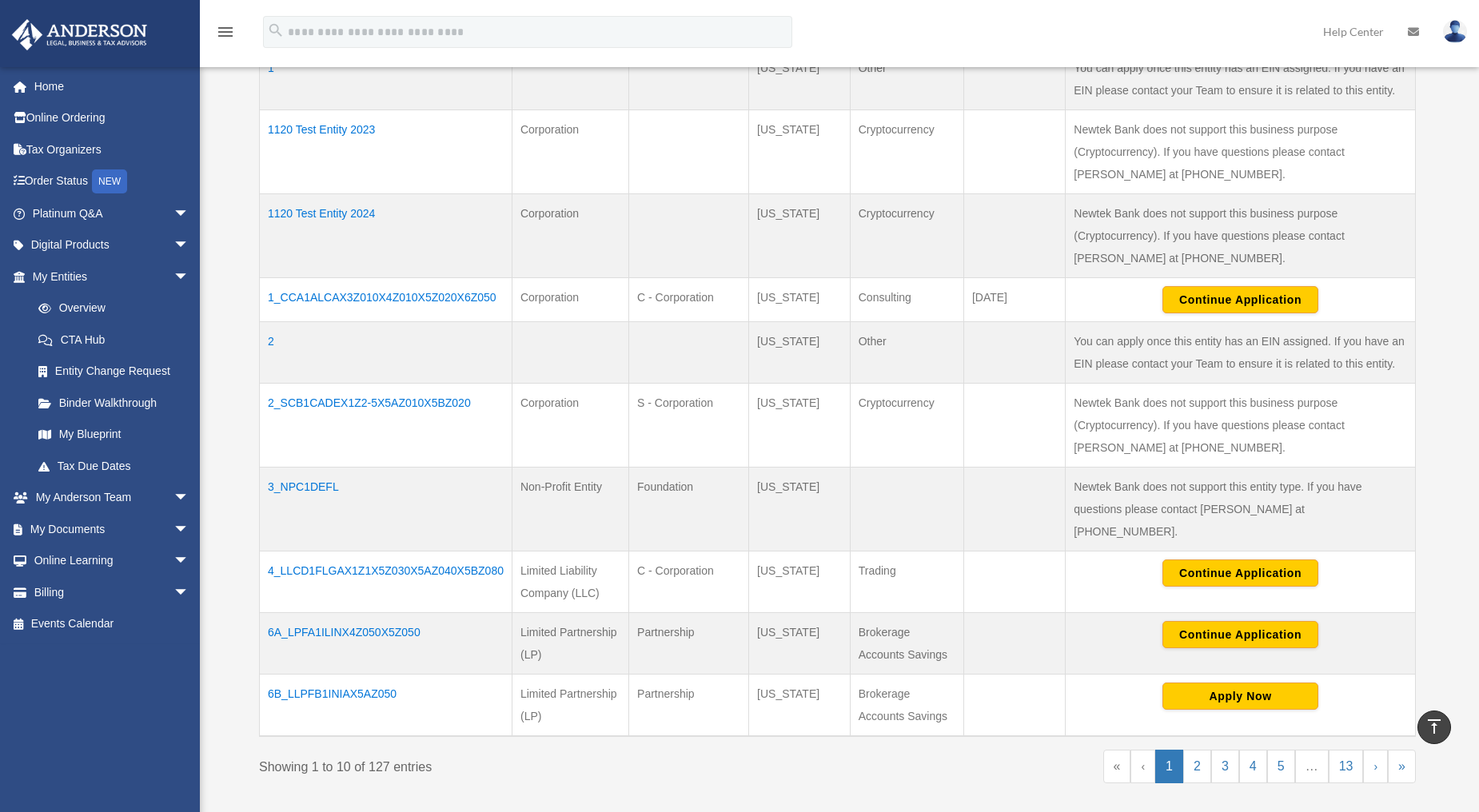
click at [331, 613] on td "6A_LPFA1ILINX4Z050X5Z050" at bounding box center [386, 643] width 253 height 61
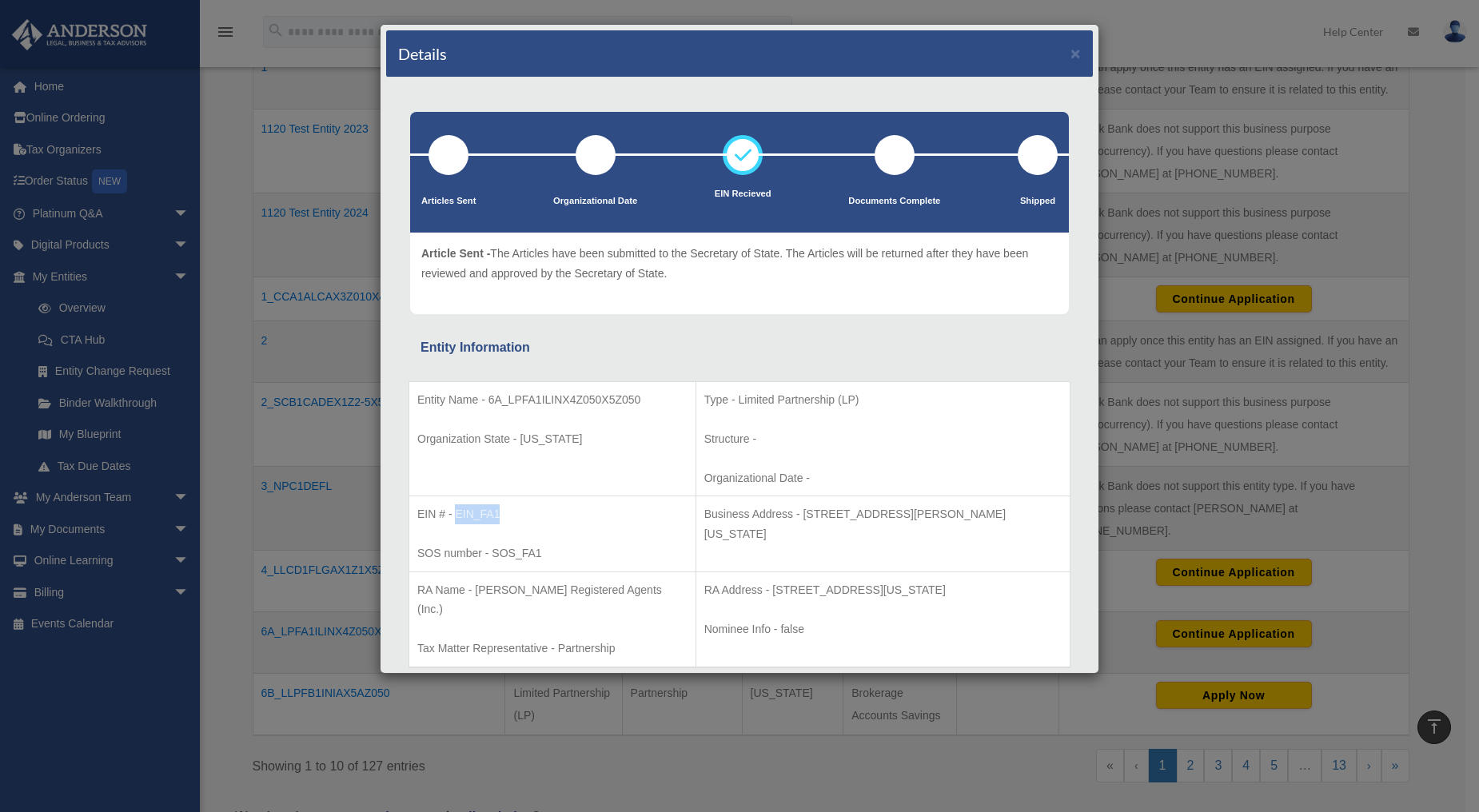
drag, startPoint x: 477, startPoint y: 505, endPoint x: 453, endPoint y: 510, distance: 24.5
click at [453, 510] on p "EIN # - EIN_FA1" at bounding box center [553, 514] width 270 height 20
copy p "EIN_FA1"
